Goal: Find specific fact: Find specific fact

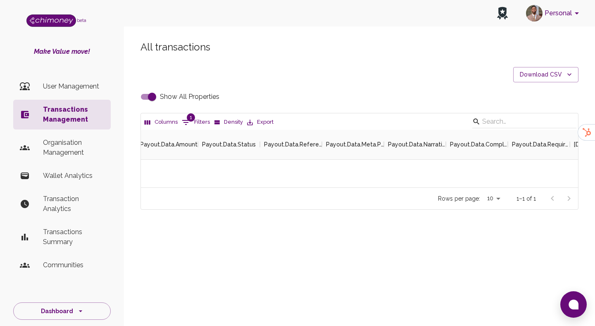
scroll to position [57, 437]
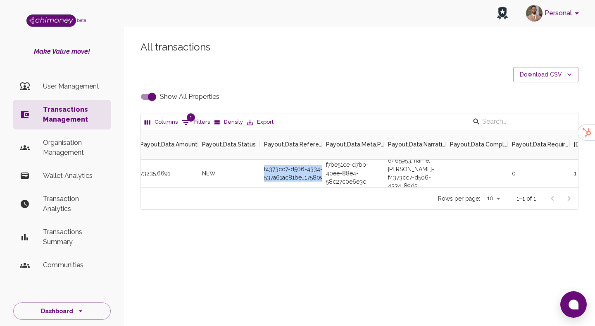
click at [149, 89] on input "Show All Properties" at bounding box center [152, 97] width 47 height 16
checkbox input "false"
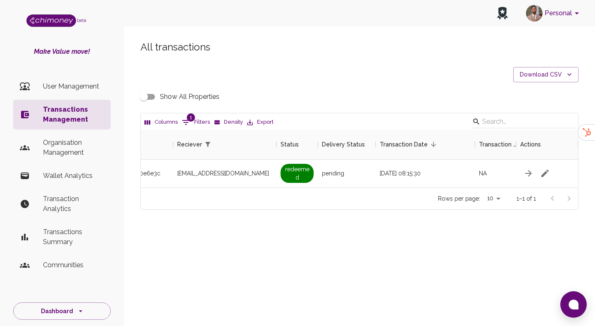
scroll to position [0, 720]
click at [191, 113] on div "Columns 1 Filters Density Export Fee ($) FX Rate Initiator Reciever Status Deli…" at bounding box center [360, 161] width 438 height 97
click at [191, 120] on span "1" at bounding box center [191, 117] width 8 height 8
select select "email"
select select "equals"
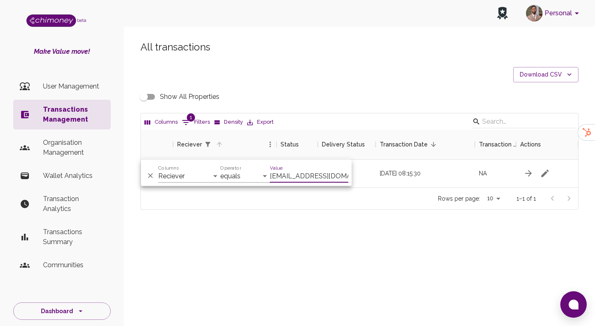
scroll to position [0, 3]
click at [306, 176] on input "[EMAIL_ADDRESS][DOMAIN_NAME]" at bounding box center [309, 176] width 79 height 13
type input "[EMAIL_ADDRESS][DOMAIN_NAME]"
click at [419, 170] on div "[DATE] 14:47:44" at bounding box center [425, 174] width 99 height 28
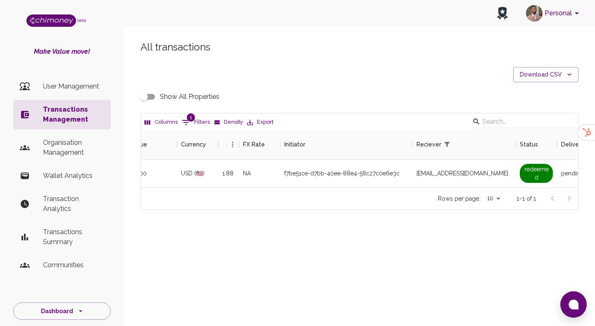
scroll to position [0, 460]
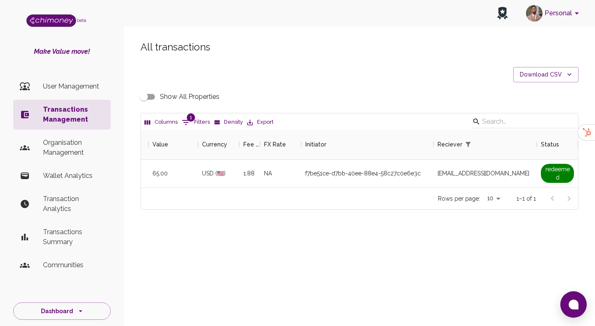
click at [145, 98] on input "Show All Properties" at bounding box center [143, 97] width 47 height 16
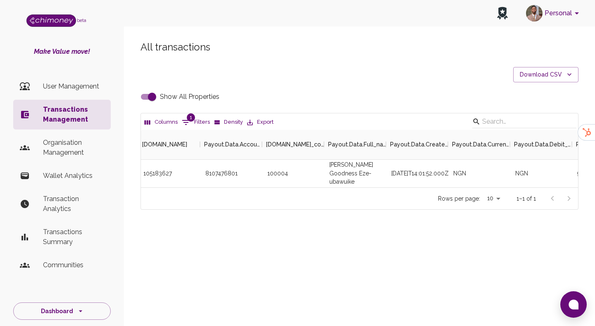
scroll to position [0, 1801]
drag, startPoint x: 327, startPoint y: 168, endPoint x: 372, endPoint y: 177, distance: 46.1
click at [372, 177] on div "[PERSON_NAME] Goodness Eze-ubawuike" at bounding box center [355, 174] width 62 height 28
copy div "[PERSON_NAME] Goodness Eze-ubawuike"
click at [150, 98] on input "Show All Properties" at bounding box center [152, 97] width 47 height 16
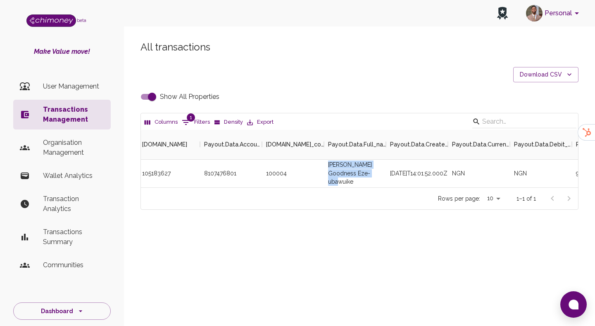
checkbox input "false"
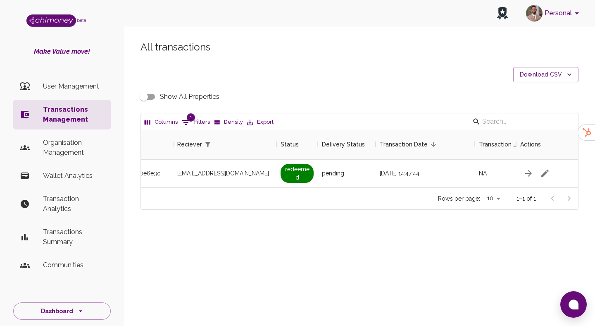
scroll to position [0, 720]
